Goal: Transaction & Acquisition: Purchase product/service

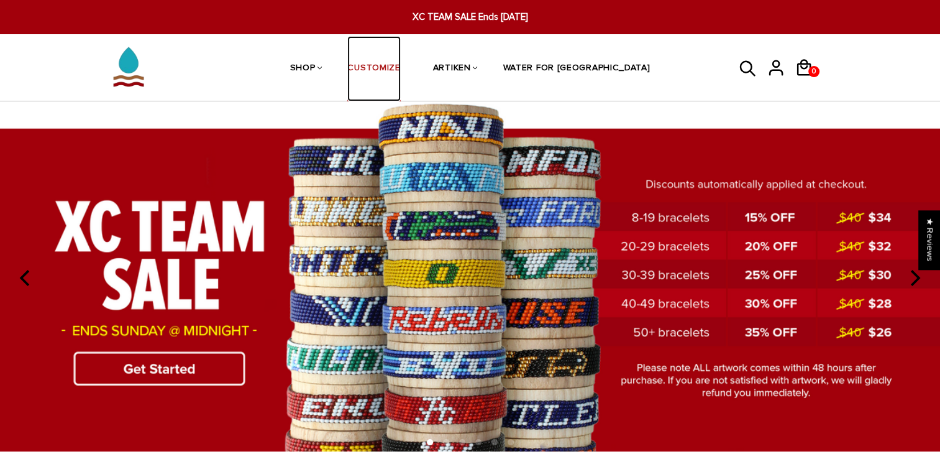
click at [400, 66] on link "CUSTOMIZE" at bounding box center [373, 69] width 53 height 66
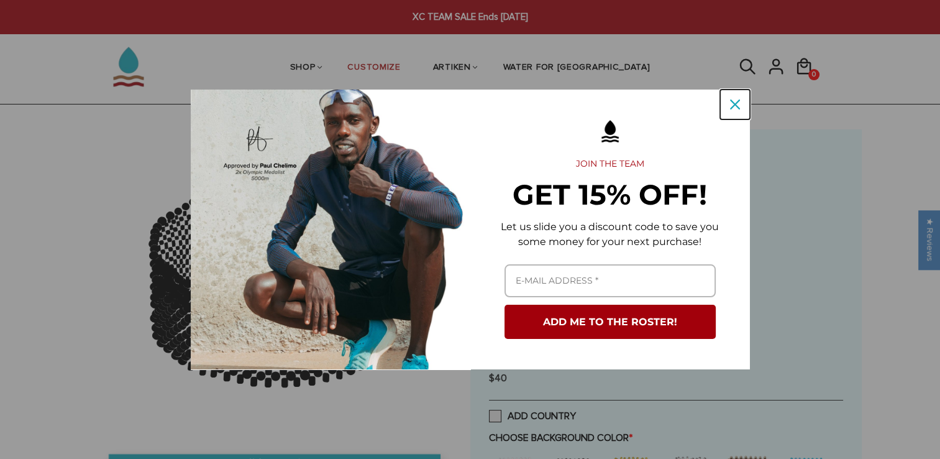
click at [741, 103] on div "Close" at bounding box center [735, 104] width 20 height 20
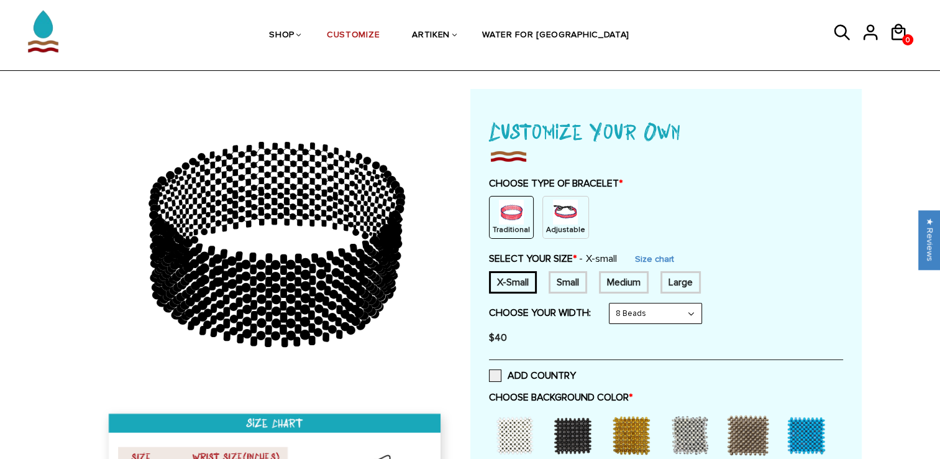
scroll to position [62, 0]
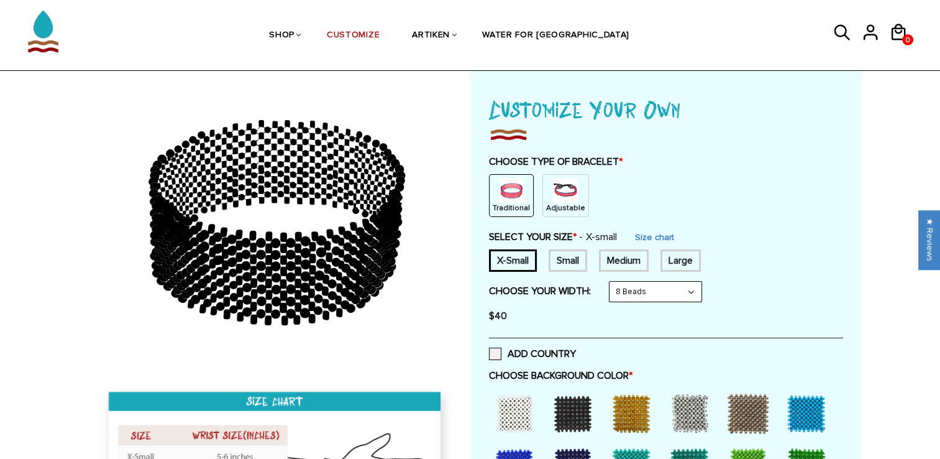
click at [567, 262] on div "Small" at bounding box center [568, 260] width 39 height 22
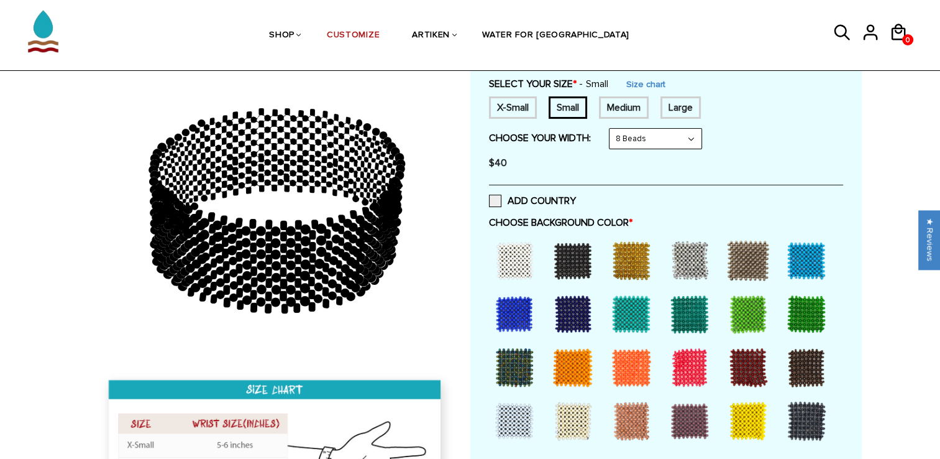
scroll to position [249, 0]
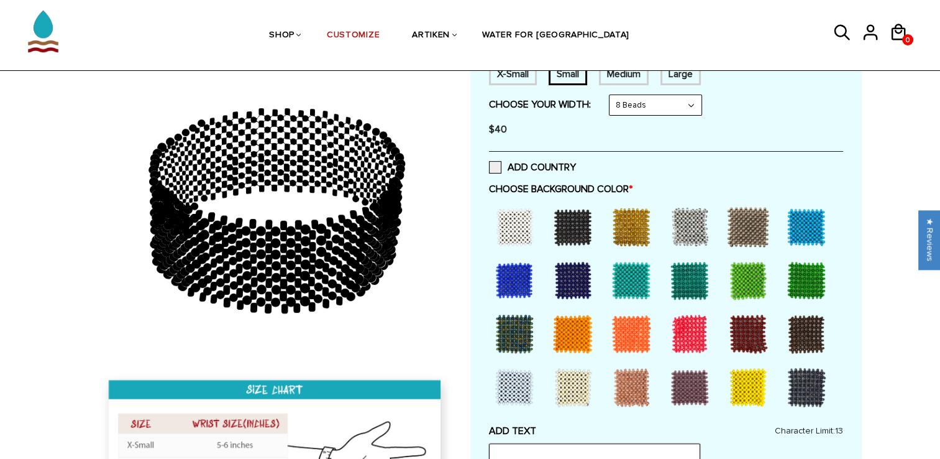
click at [542, 456] on input "text" at bounding box center [594, 455] width 211 height 24
type input "PSU XC"
click at [810, 280] on div at bounding box center [807, 280] width 50 height 50
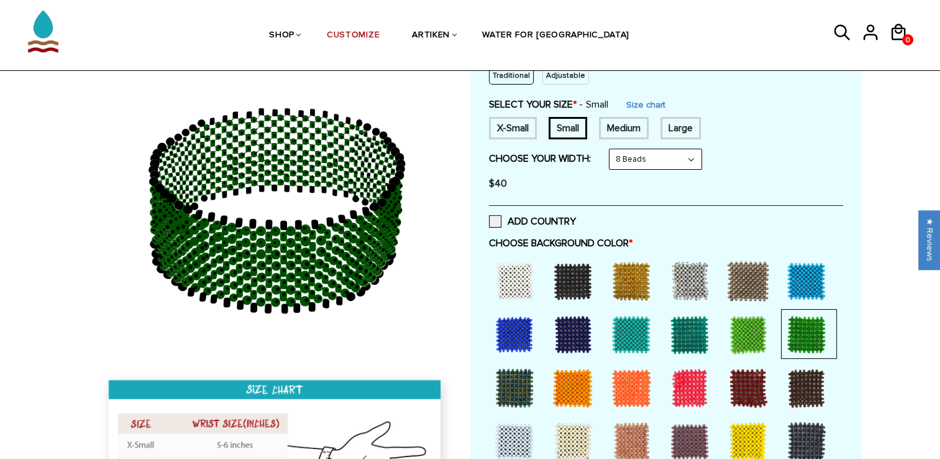
scroll to position [124, 0]
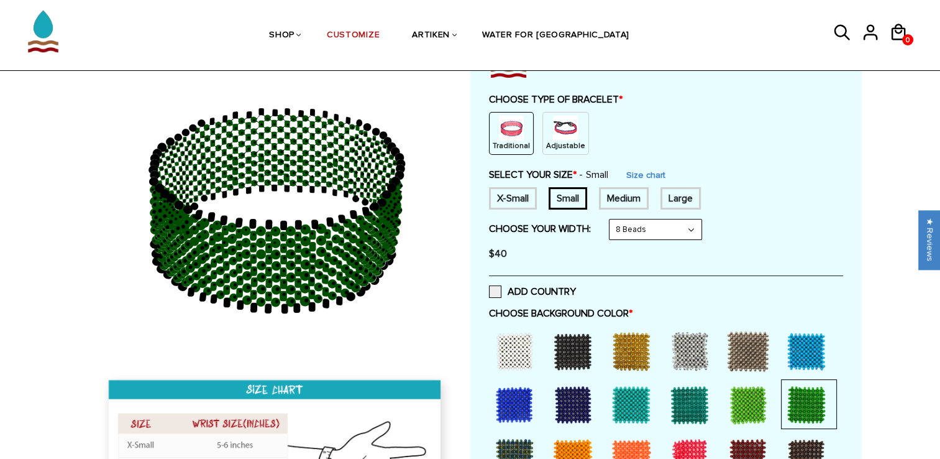
click at [655, 227] on select "8 Beads 6 Beads 10 Beads" at bounding box center [656, 229] width 92 height 20
click at [782, 193] on div "X-Small Small Medium Large None" at bounding box center [666, 198] width 354 height 22
click at [658, 230] on select "8 Beads 6 Beads 10 Beads" at bounding box center [656, 229] width 92 height 20
select select "10-beads"
click at [612, 219] on select "8 Beads 6 Beads 10 Beads" at bounding box center [656, 229] width 92 height 20
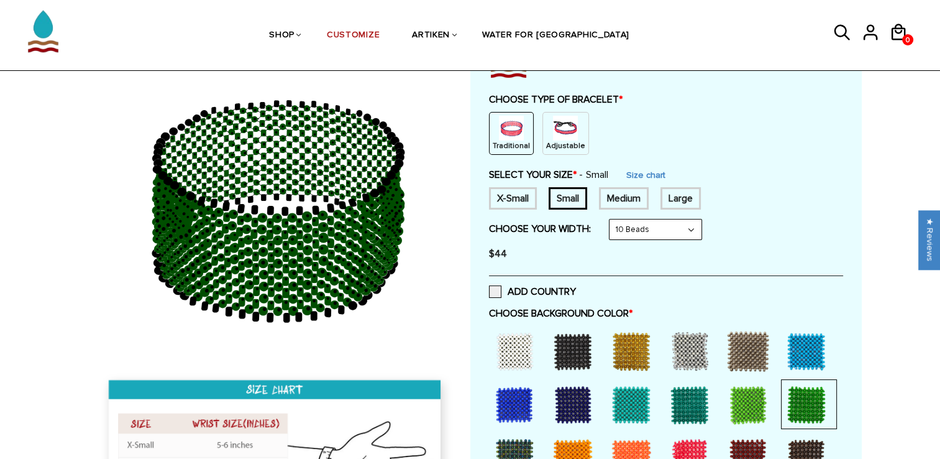
click at [566, 132] on img at bounding box center [565, 128] width 25 height 25
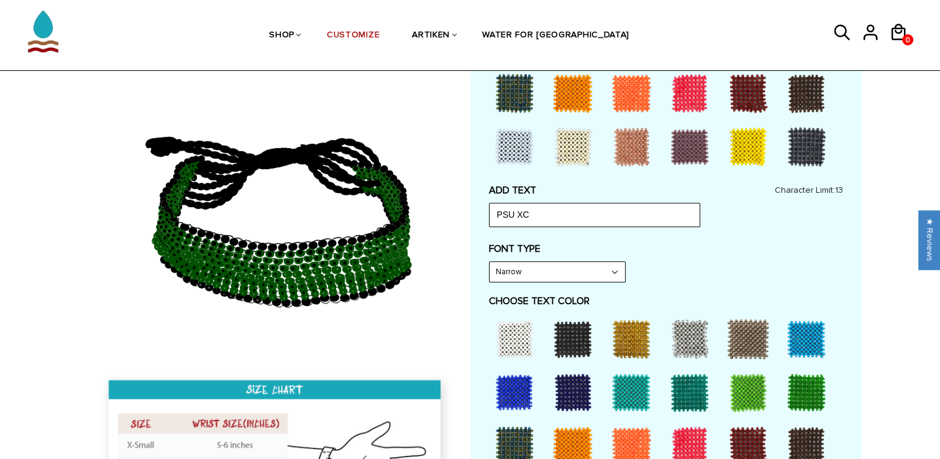
scroll to position [497, 0]
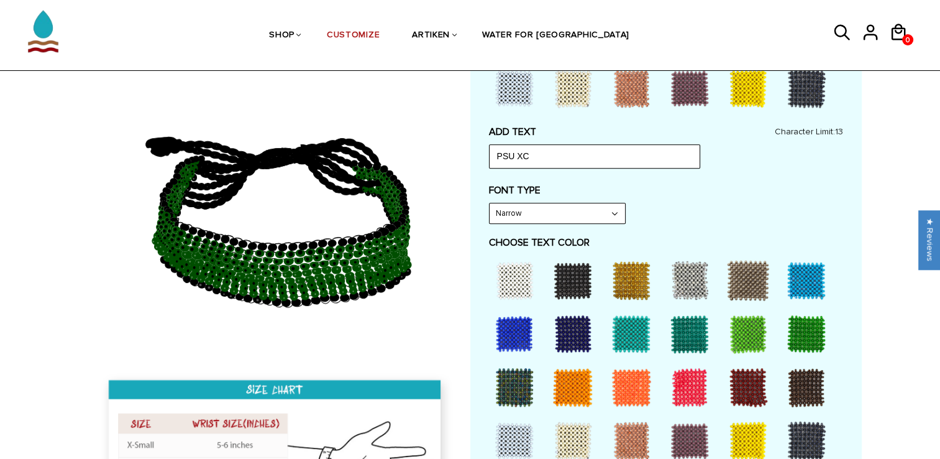
click at [590, 211] on select "Narrow Bold" at bounding box center [557, 213] width 135 height 20
select select "Bold"
click at [490, 203] on select "Narrow Bold" at bounding box center [557, 213] width 135 height 20
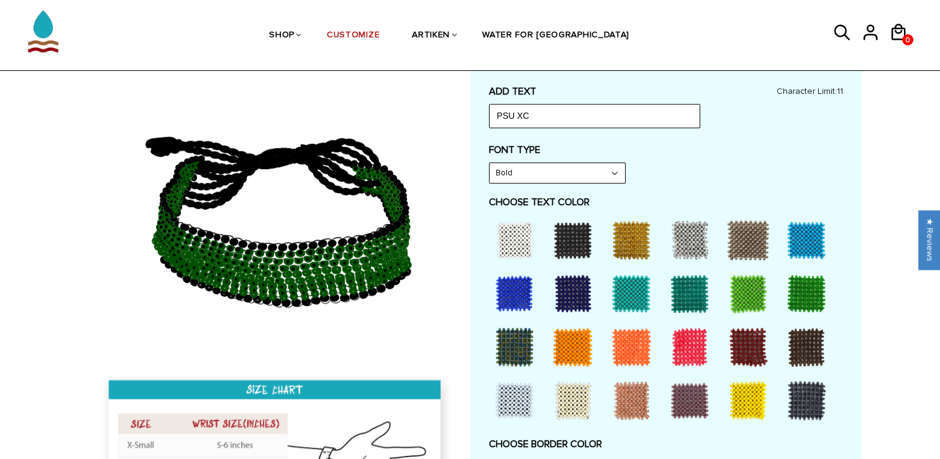
scroll to position [559, 0]
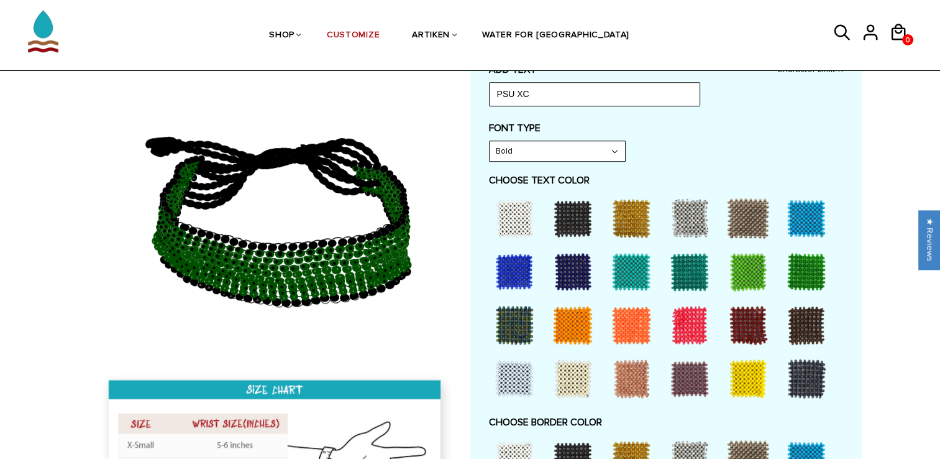
click at [519, 217] on div at bounding box center [515, 218] width 50 height 50
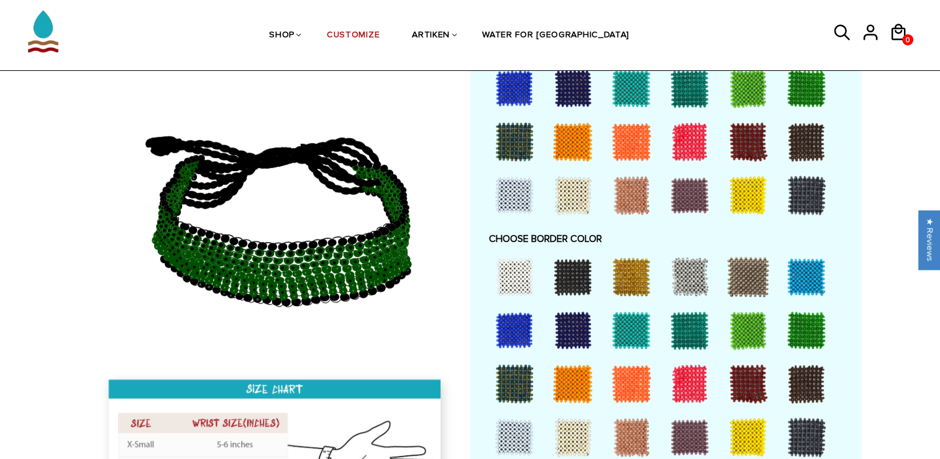
scroll to position [746, 0]
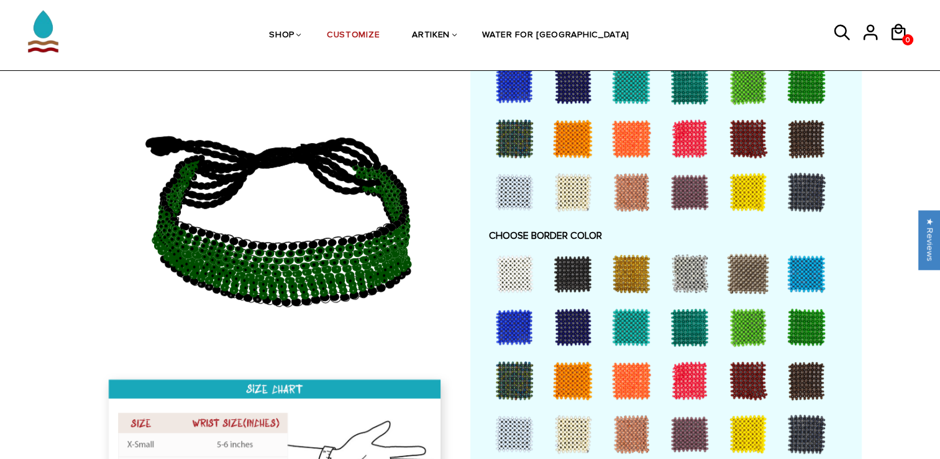
click at [521, 267] on div at bounding box center [515, 274] width 50 height 50
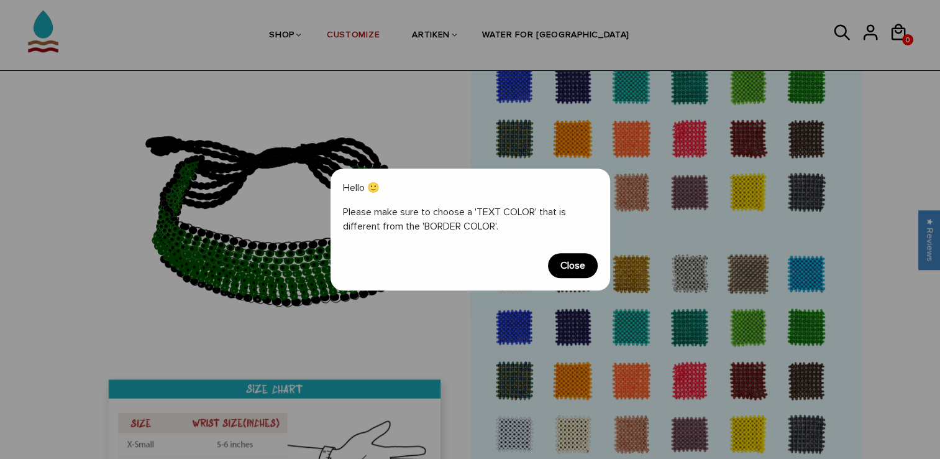
click at [576, 267] on span "Close" at bounding box center [573, 265] width 50 height 25
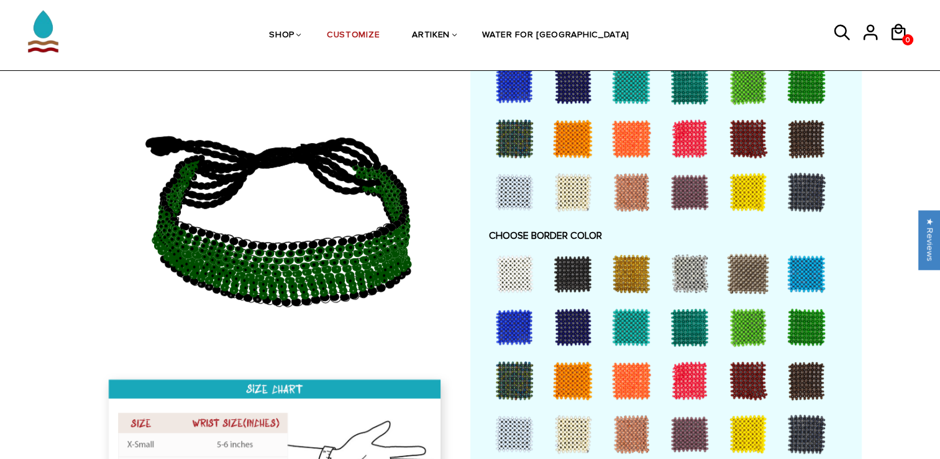
scroll to position [808, 0]
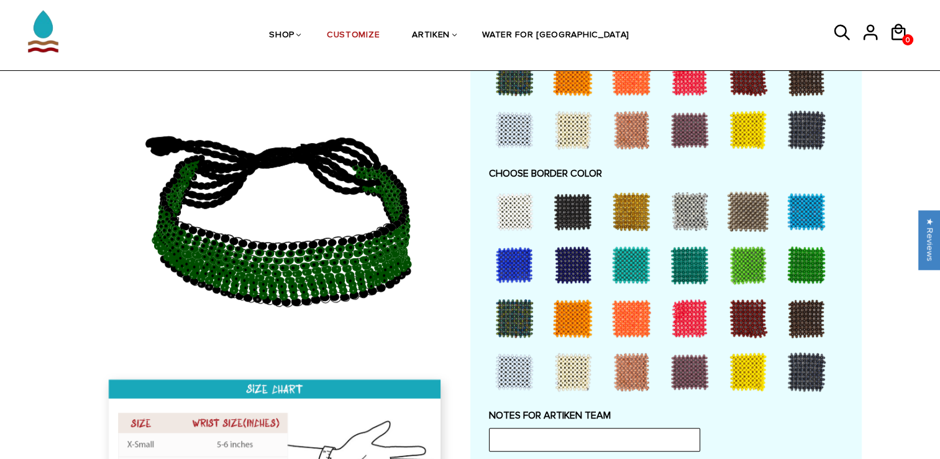
click at [569, 207] on div at bounding box center [573, 211] width 50 height 50
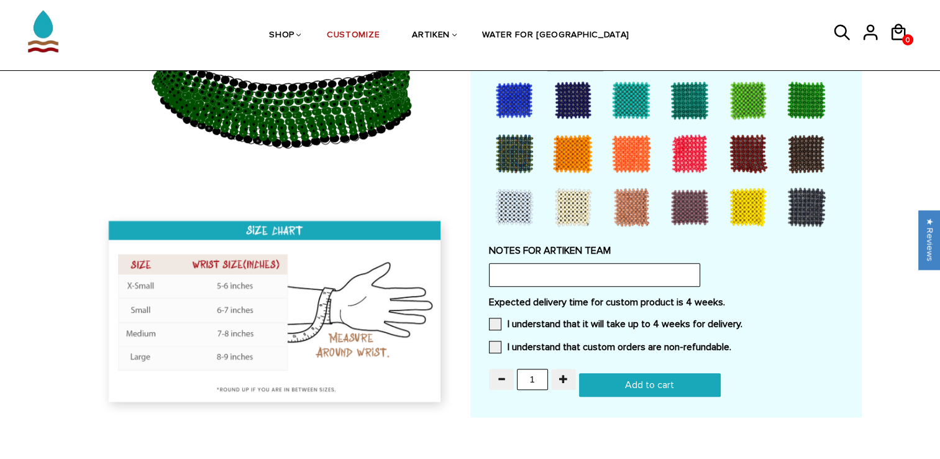
scroll to position [994, 0]
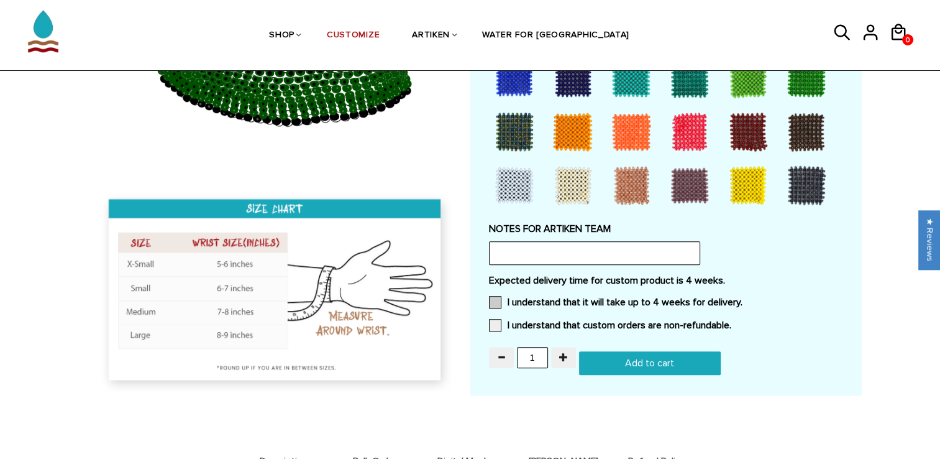
click at [493, 301] on span at bounding box center [495, 302] width 12 height 12
click at [743, 298] on input "I understand that it will take up to 4 weeks for delivery." at bounding box center [743, 298] width 0 height 0
click at [495, 323] on span at bounding box center [495, 325] width 12 height 12
click at [732, 321] on input "I understand that custom orders are non-refundable." at bounding box center [732, 321] width 0 height 0
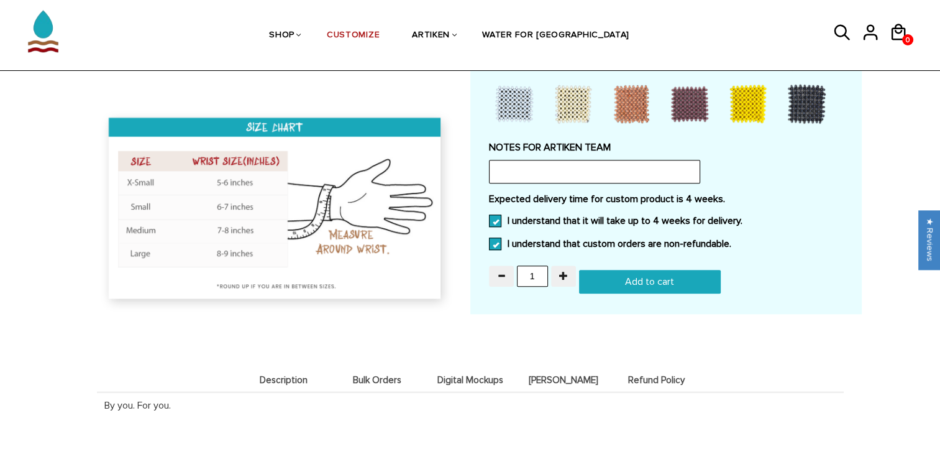
scroll to position [1057, 0]
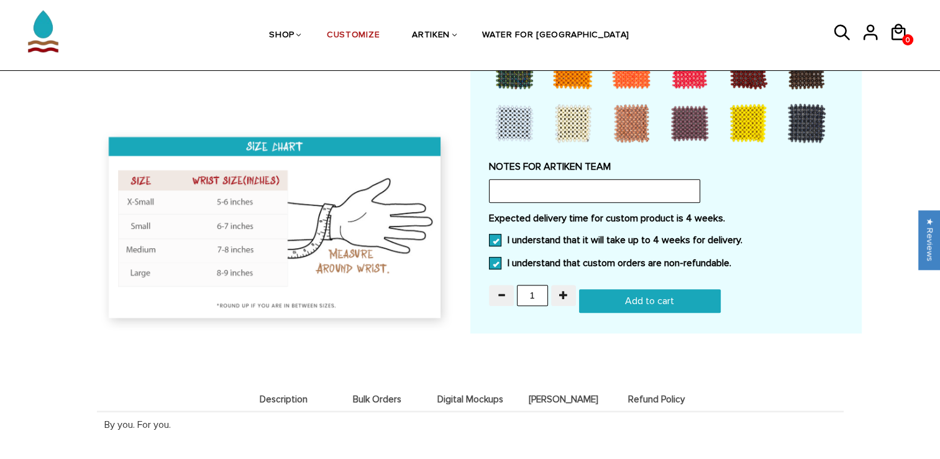
click at [638, 295] on input "Add to cart" at bounding box center [650, 301] width 142 height 24
type input "Add to cart"
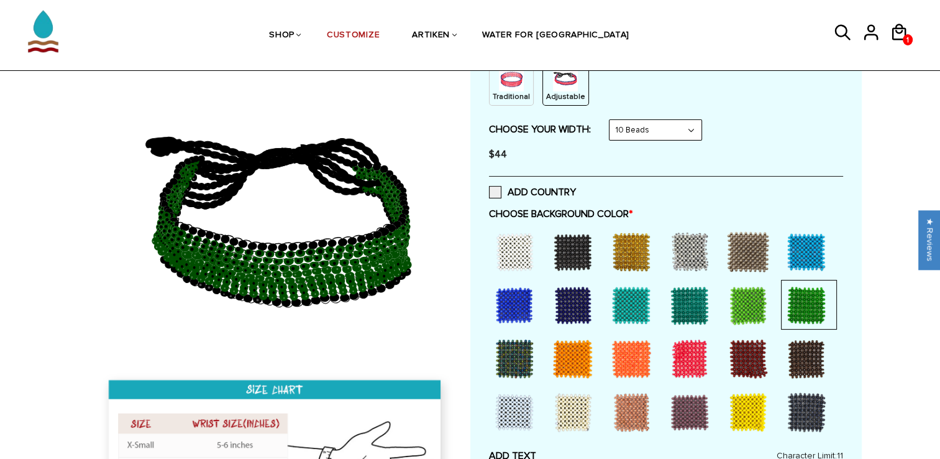
scroll to position [0, 0]
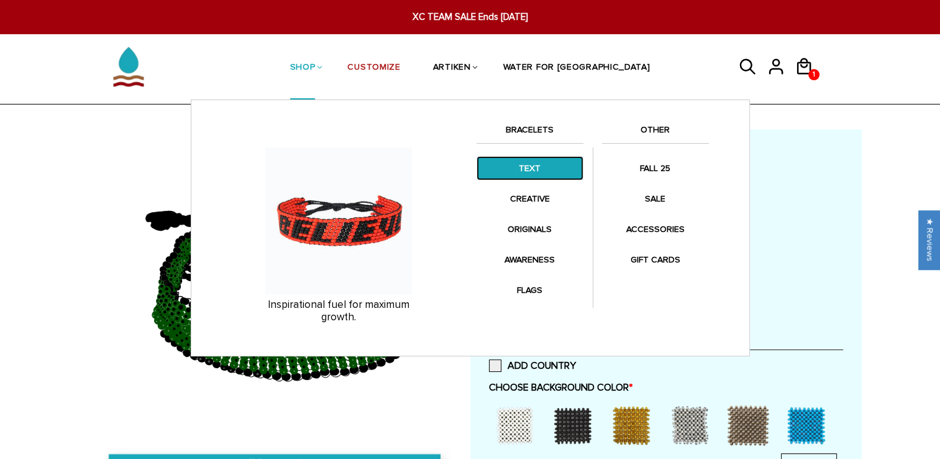
click at [530, 163] on link "TEXT" at bounding box center [530, 168] width 107 height 24
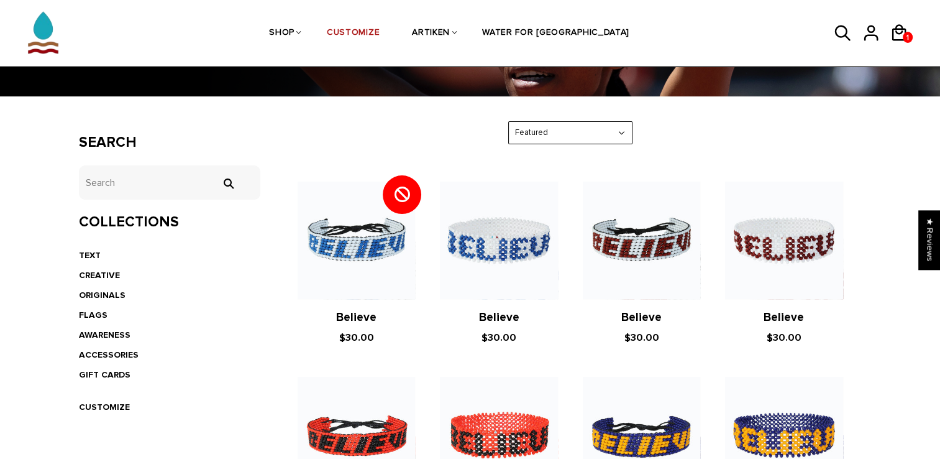
scroll to position [191, 0]
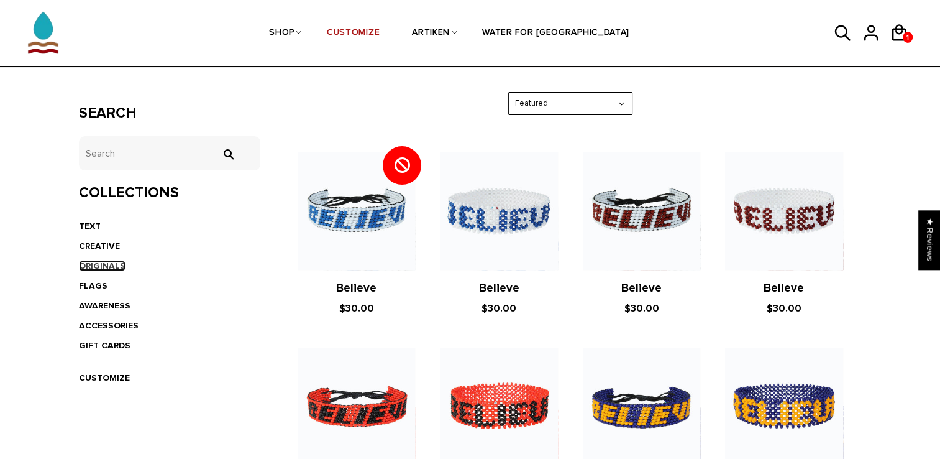
click at [91, 267] on link "ORIGINALS" at bounding box center [102, 265] width 47 height 11
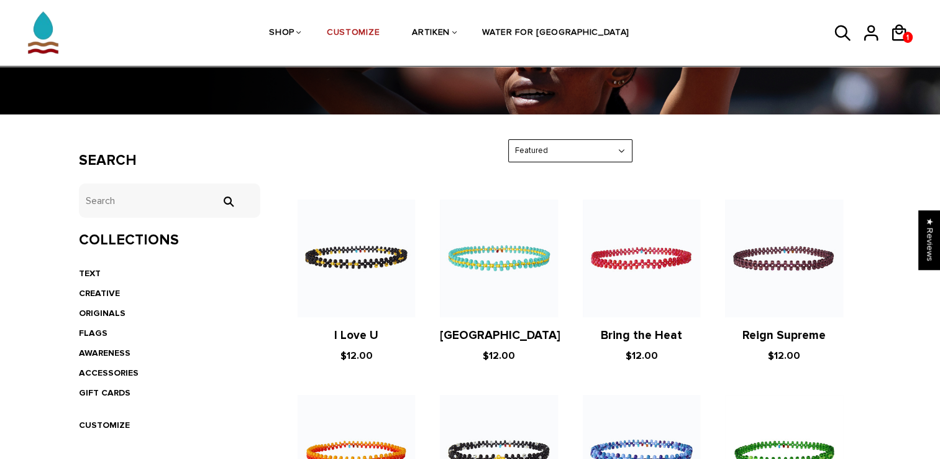
scroll to position [249, 0]
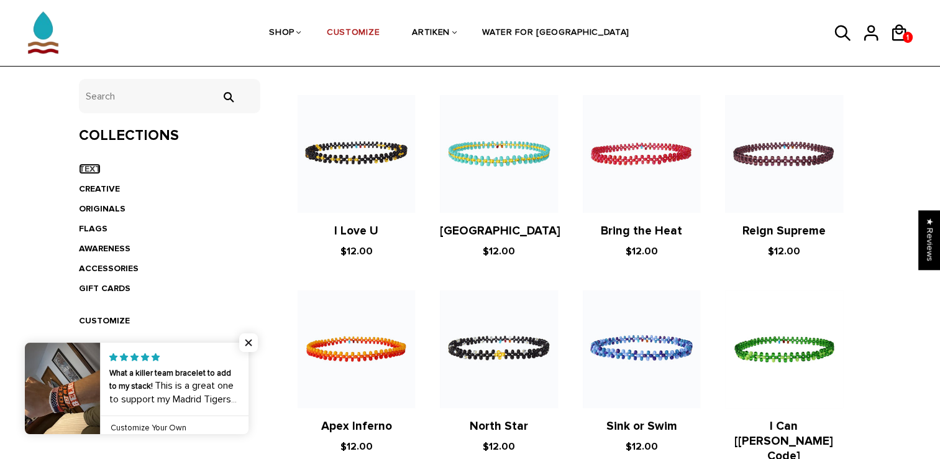
click at [86, 165] on link "TEXT" at bounding box center [90, 168] width 22 height 11
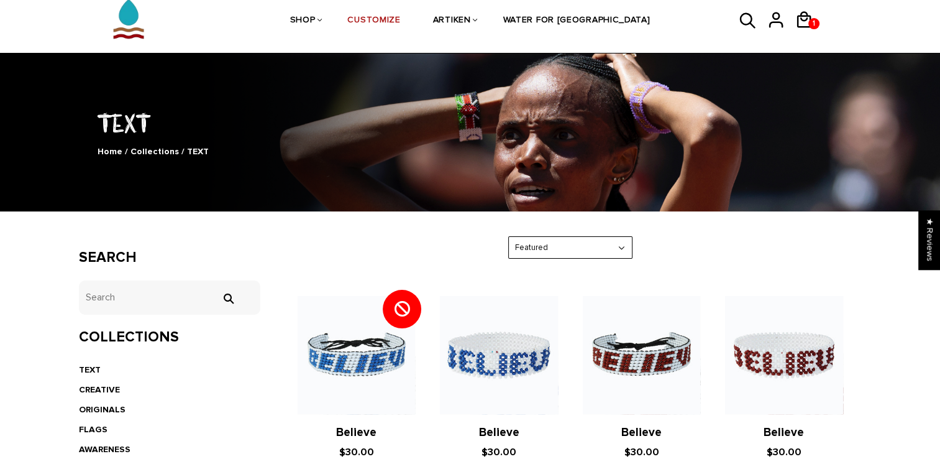
scroll to position [124, 0]
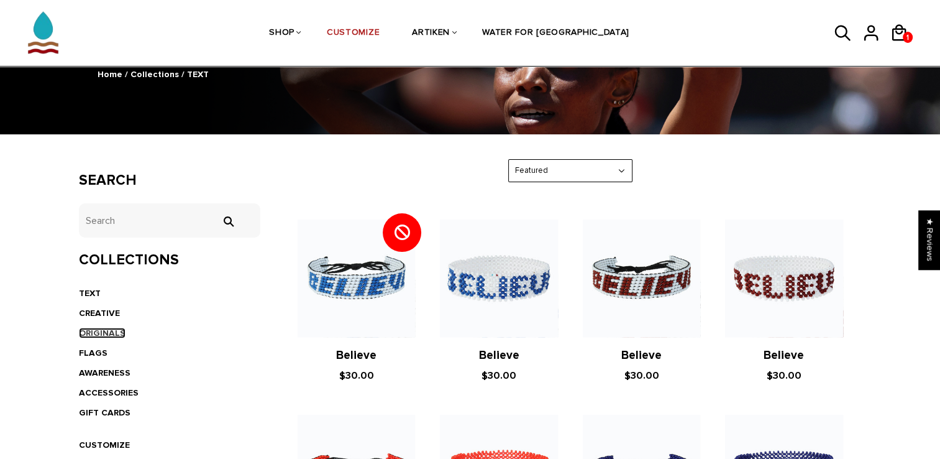
click at [97, 328] on link "ORIGINALS" at bounding box center [102, 333] width 47 height 11
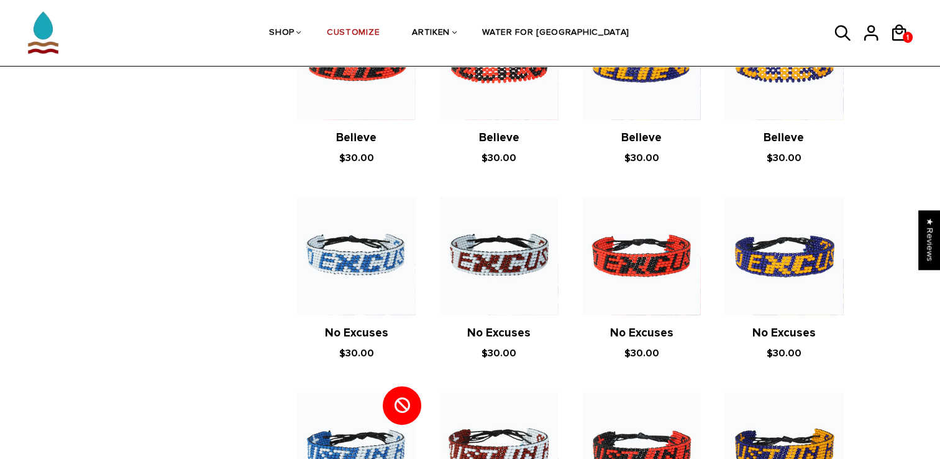
scroll to position [559, 0]
